Goal: Task Accomplishment & Management: Use online tool/utility

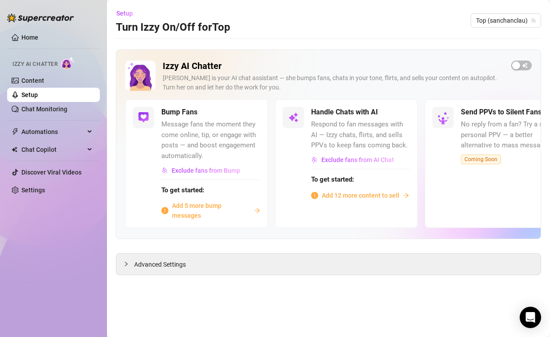
click at [345, 194] on span "Add 12 more content to sell" at bounding box center [361, 196] width 78 height 10
